Goal: Transaction & Acquisition: Book appointment/travel/reservation

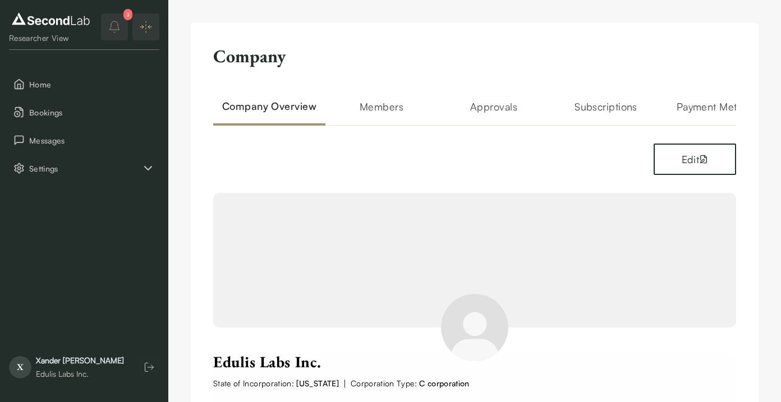
click at [389, 110] on h2 "Members" at bounding box center [381, 112] width 112 height 27
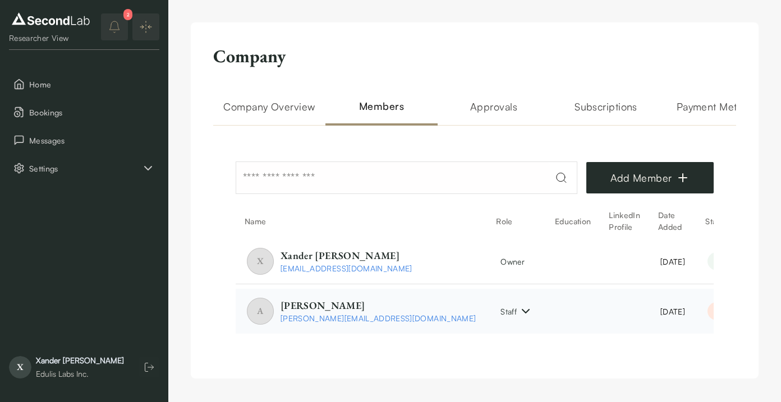
click at [354, 317] on span "[PERSON_NAME][EMAIL_ADDRESS][DOMAIN_NAME]" at bounding box center [377, 318] width 195 height 12
click at [660, 312] on div "[DATE]" at bounding box center [672, 312] width 25 height 12
click at [707, 312] on div "Pending" at bounding box center [735, 311] width 56 height 18
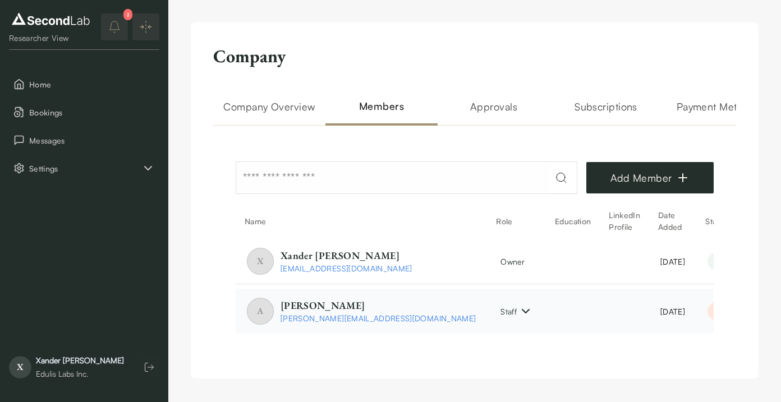
click at [707, 312] on div "Pending" at bounding box center [735, 311] width 56 height 18
click at [660, 316] on div "[DATE]" at bounding box center [672, 312] width 25 height 12
click at [707, 314] on div "Pending" at bounding box center [735, 311] width 56 height 18
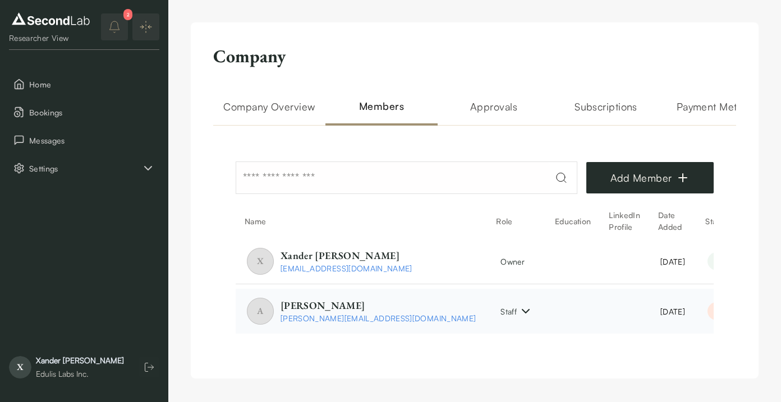
click at [707, 314] on div "Pending" at bounding box center [735, 311] width 56 height 18
click at [660, 313] on div "[DATE]" at bounding box center [672, 312] width 25 height 12
click at [120, 113] on span "Bookings" at bounding box center [92, 113] width 126 height 12
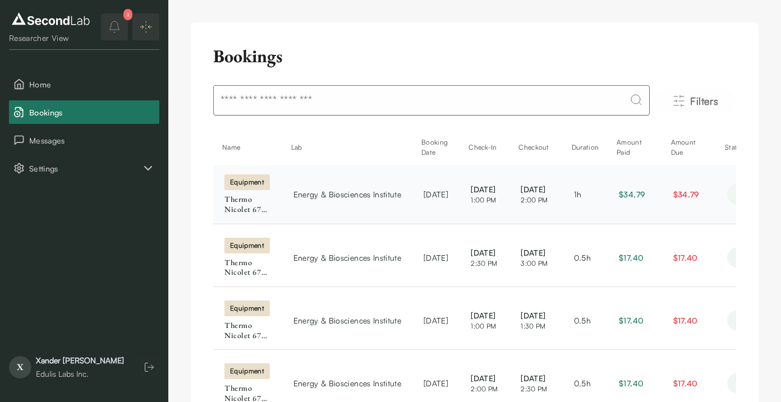
click at [348, 200] on td "Energy & Biosciences Institute" at bounding box center [347, 194] width 131 height 58
click at [498, 190] on span "[DATE]" at bounding box center [483, 189] width 27 height 12
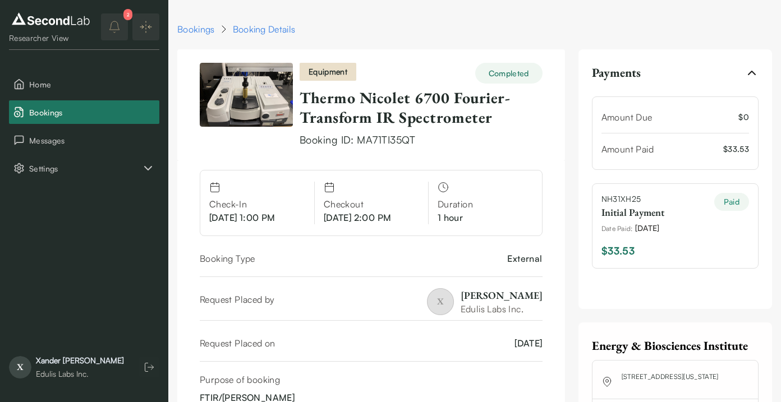
click at [370, 106] on link "Thermo Nicolet 6700 Fourier-Transform IR Spectrometer" at bounding box center [404, 107] width 210 height 40
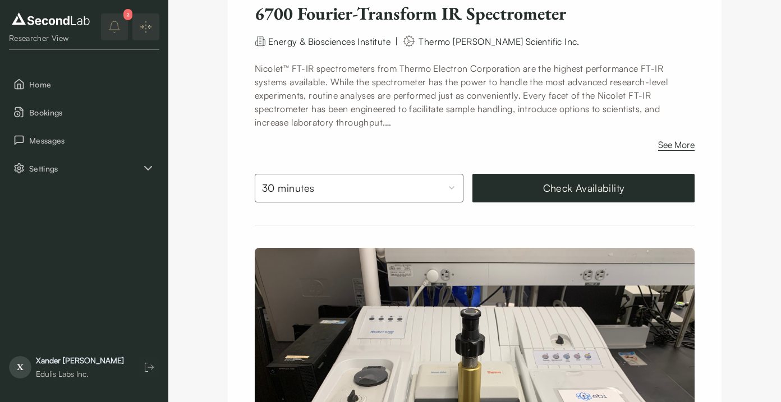
scroll to position [115, 0]
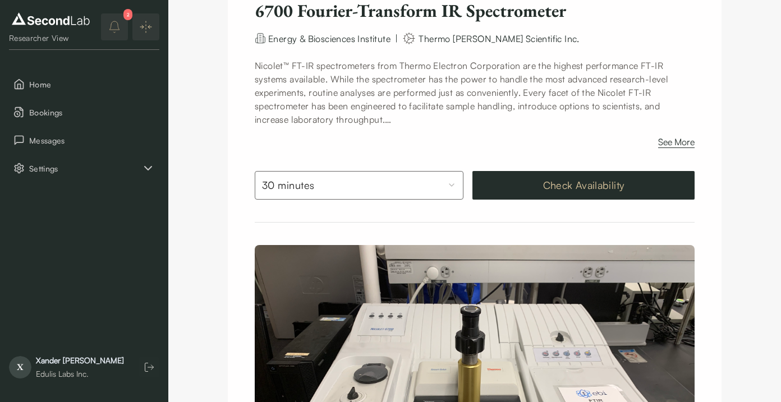
click at [558, 185] on button "Check Availability" at bounding box center [583, 185] width 222 height 29
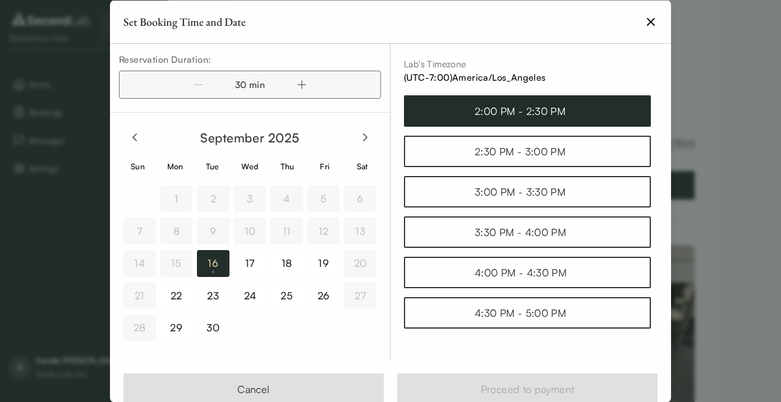
click at [508, 110] on div "2:00 PM - 2:30 PM" at bounding box center [526, 111] width 105 height 16
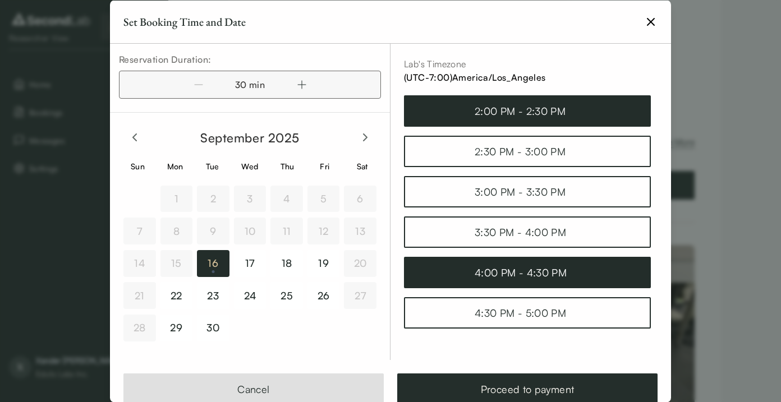
scroll to position [30, 0]
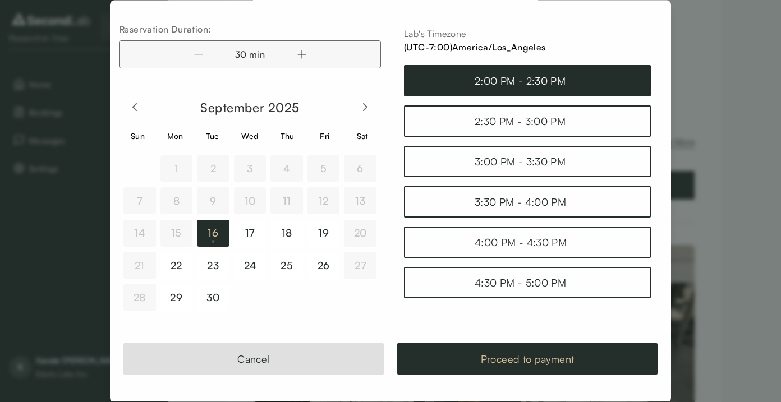
click at [546, 358] on button "Proceed to payment" at bounding box center [527, 359] width 260 height 31
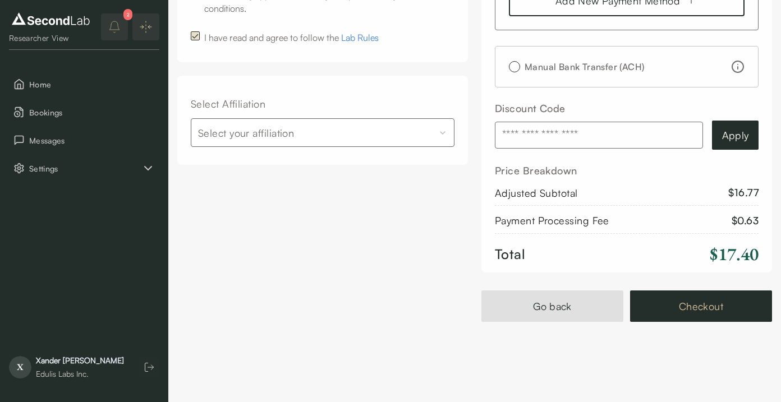
click at [714, 312] on button "Checkout" at bounding box center [701, 305] width 142 height 31
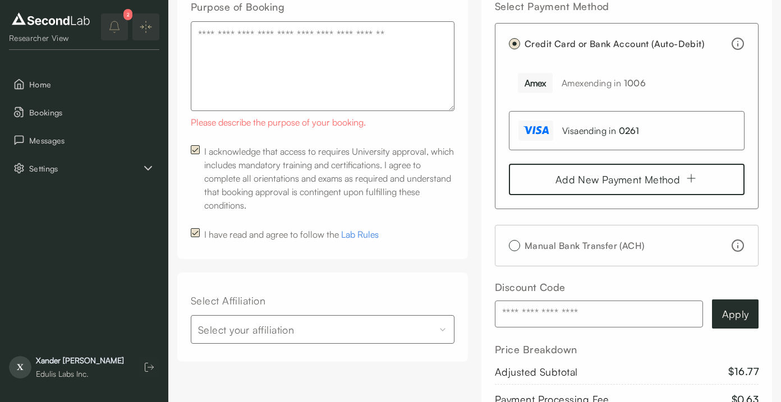
click at [361, 39] on textarea "Purpose of Booking" at bounding box center [323, 66] width 264 height 90
type textarea "*"
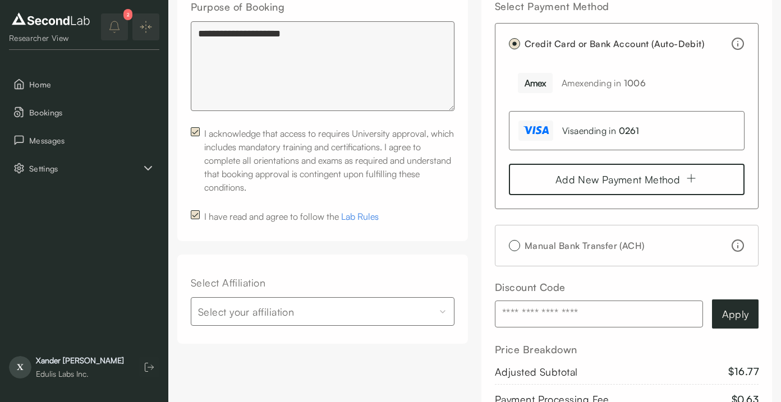
scroll to position [349, 0]
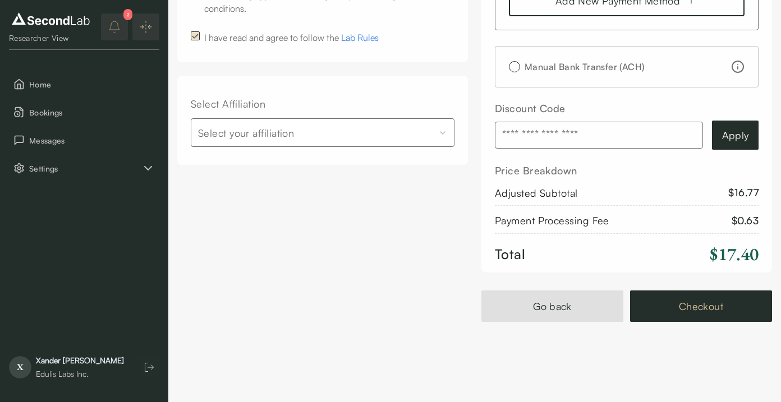
type textarea "**********"
click at [717, 301] on button "Checkout" at bounding box center [701, 305] width 142 height 31
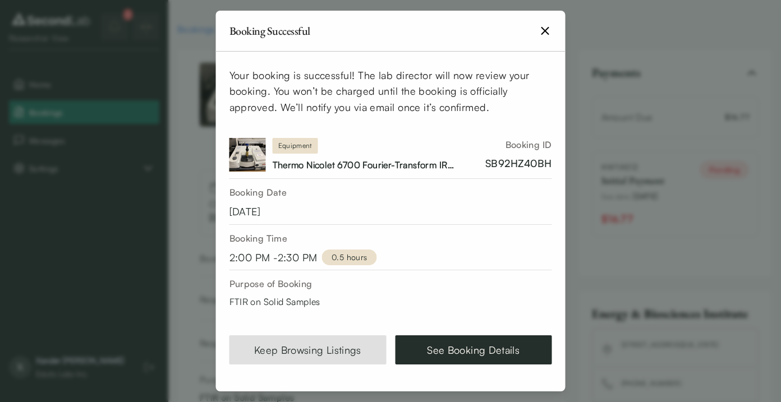
click at [547, 29] on icon "button" at bounding box center [544, 30] width 13 height 13
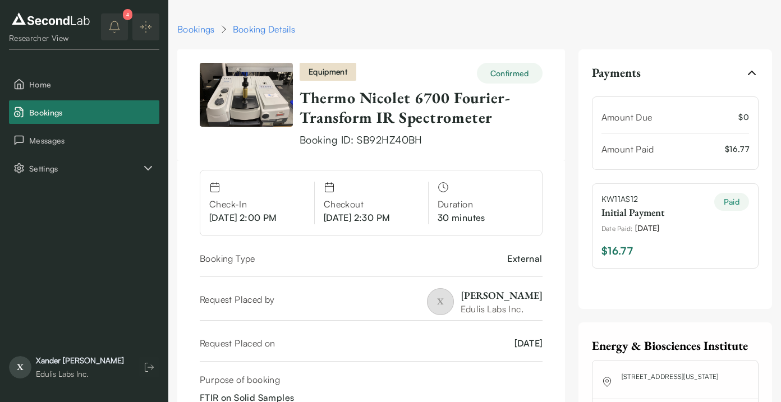
click at [122, 22] on button "4" at bounding box center [114, 26] width 27 height 27
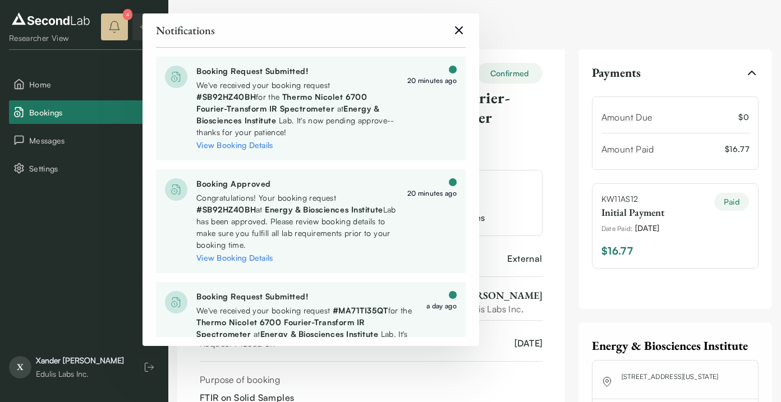
click at [461, 30] on icon "close" at bounding box center [458, 30] width 13 height 13
